Goal: Task Accomplishment & Management: Use online tool/utility

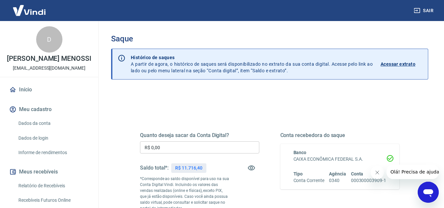
click at [236, 149] on input "R$ 0,00" at bounding box center [199, 147] width 119 height 12
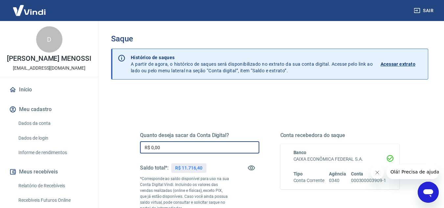
drag, startPoint x: 236, startPoint y: 149, endPoint x: 29, endPoint y: 157, distance: 206.7
click at [29, 157] on div "Sair D [PERSON_NAME] MENOSSI [EMAIL_ADDRESS][DOMAIN_NAME] Início Meu cadastro D…" at bounding box center [222, 104] width 444 height 208
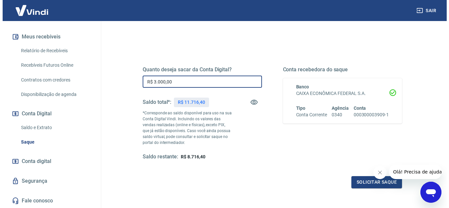
scroll to position [123, 0]
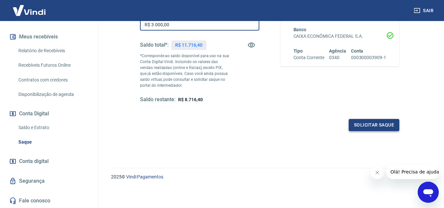
type input "R$ 3.000,00"
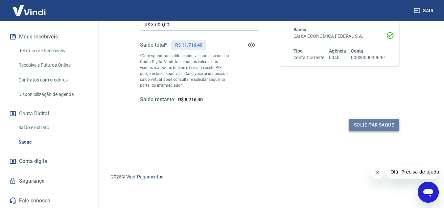
click at [382, 125] on button "Solicitar saque" at bounding box center [374, 125] width 51 height 12
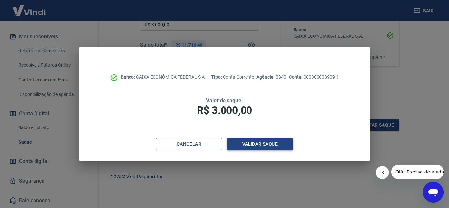
click at [256, 144] on button "Validar saque" at bounding box center [260, 144] width 66 height 12
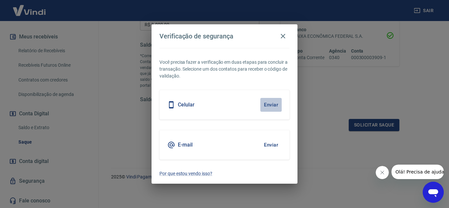
click at [267, 105] on button "Enviar" at bounding box center [270, 105] width 21 height 14
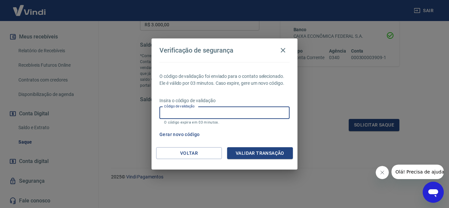
click at [183, 118] on input "Código de validação" at bounding box center [224, 113] width 130 height 12
type input "943781"
click at [280, 153] on button "Validar transação" at bounding box center [260, 153] width 66 height 12
